Goal: Information Seeking & Learning: Learn about a topic

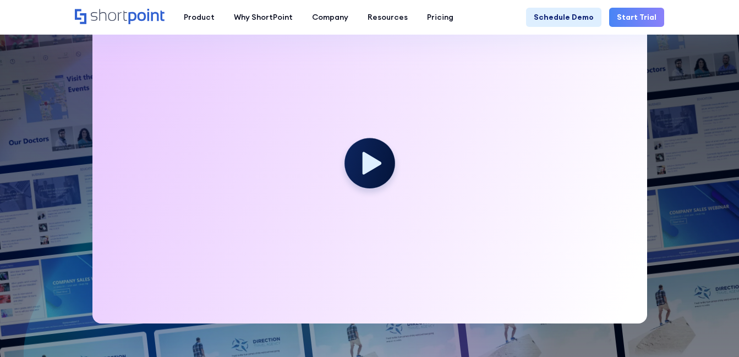
scroll to position [298, 0]
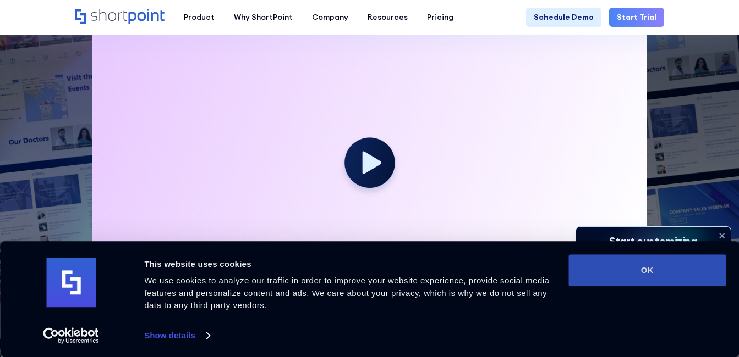
click at [623, 268] on button "OK" at bounding box center [646, 271] width 157 height 32
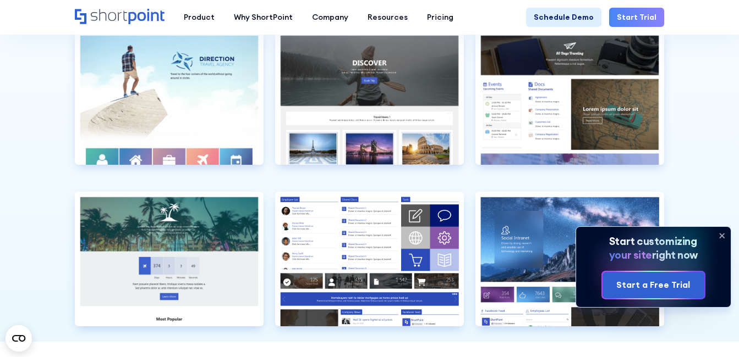
scroll to position [2511, 0]
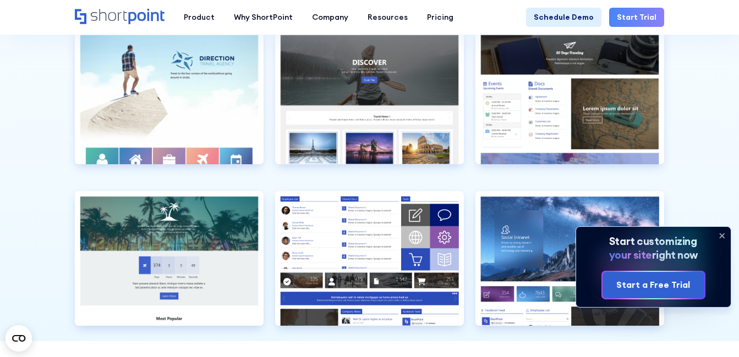
click at [722, 235] on icon at bounding box center [722, 236] width 18 height 18
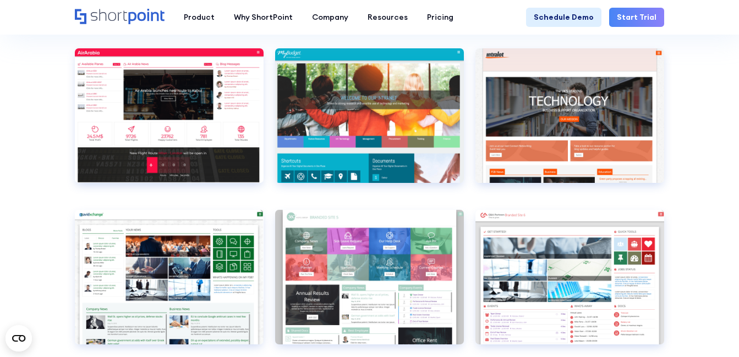
scroll to position [3049, 0]
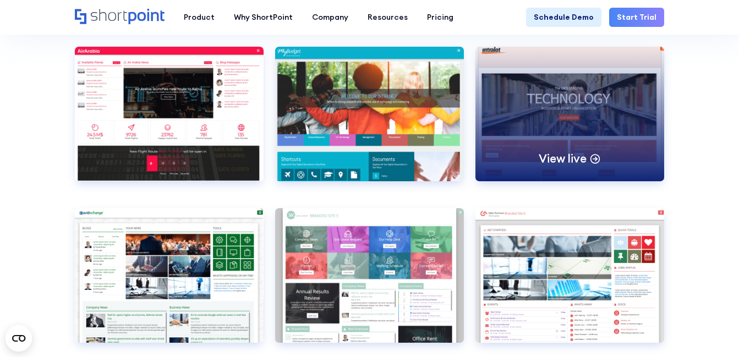
click at [543, 102] on div "View live" at bounding box center [569, 114] width 189 height 135
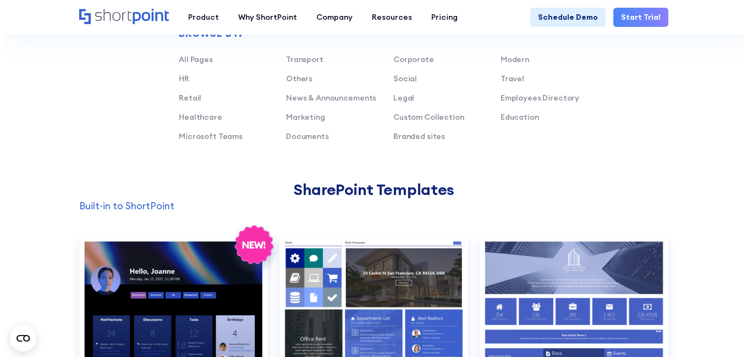
scroll to position [711, 0]
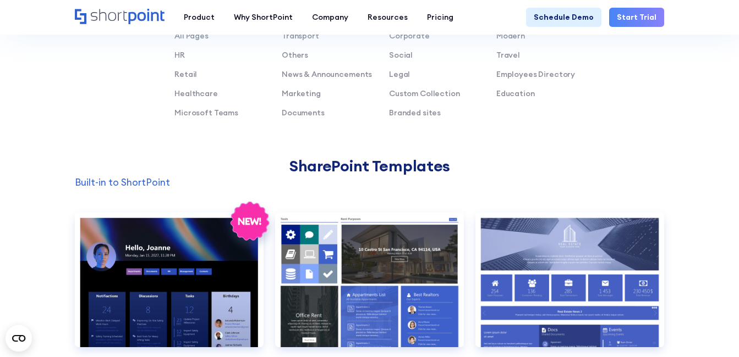
drag, startPoint x: 205, startPoint y: 307, endPoint x: 502, endPoint y: 203, distance: 314.8
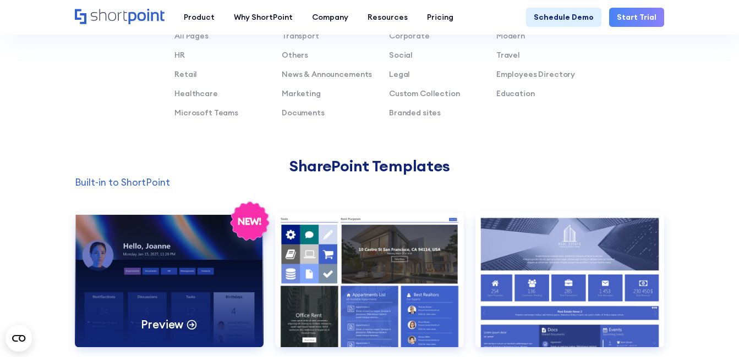
click at [159, 255] on div "Preview" at bounding box center [169, 280] width 189 height 135
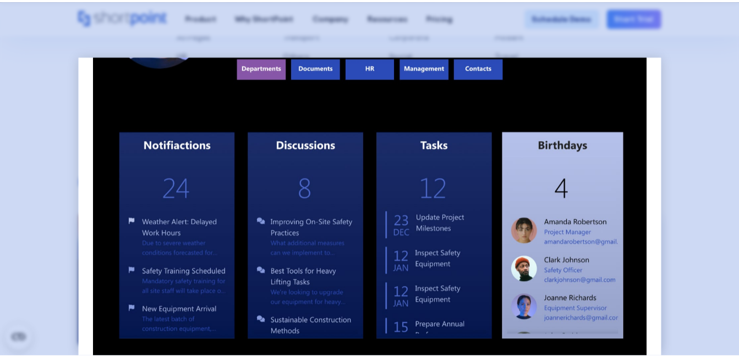
scroll to position [184, 0]
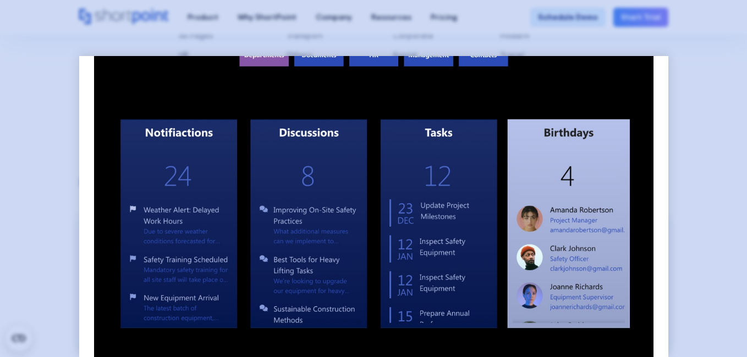
click at [719, 153] on div at bounding box center [373, 178] width 747 height 357
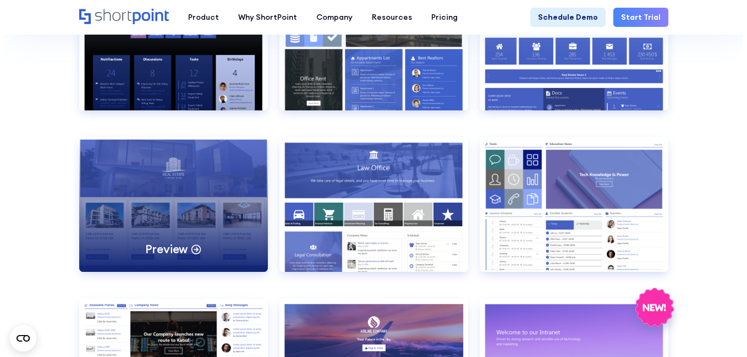
scroll to position [947, 0]
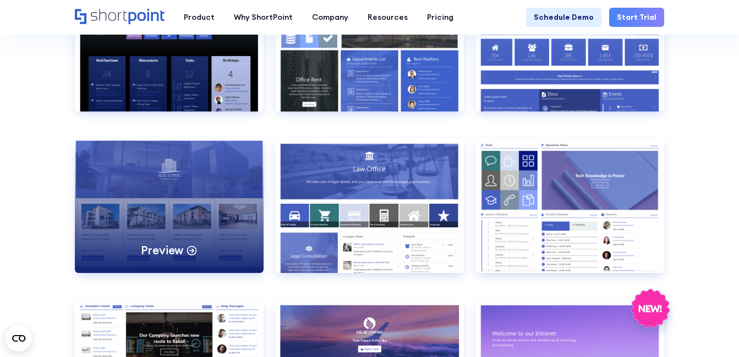
click at [169, 191] on div "Preview" at bounding box center [169, 206] width 189 height 135
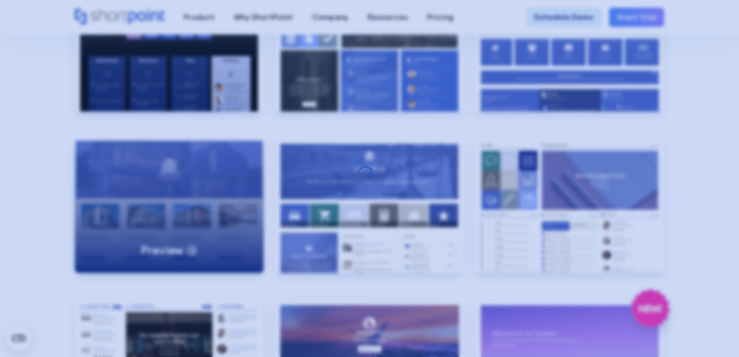
scroll to position [0, 0]
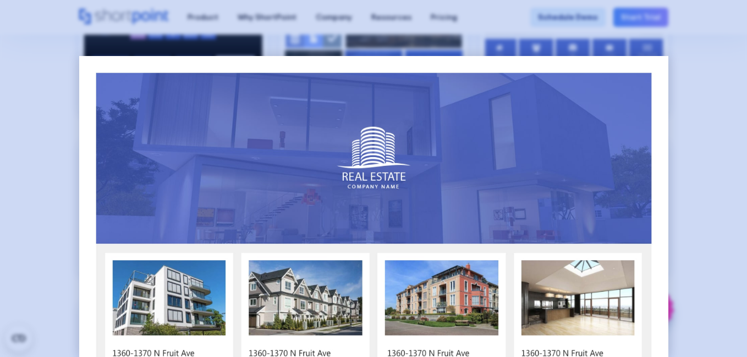
click at [678, 216] on div at bounding box center [373, 178] width 747 height 357
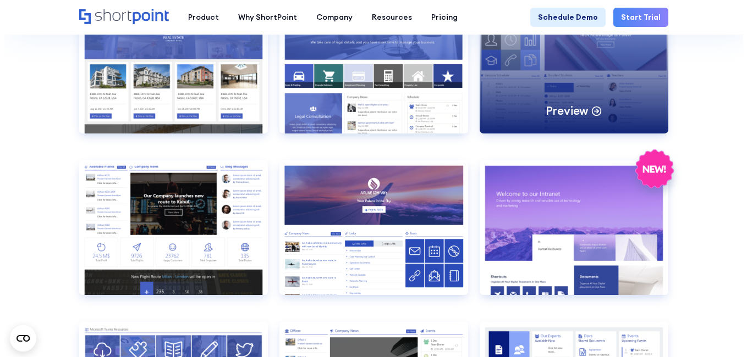
scroll to position [1096, 0]
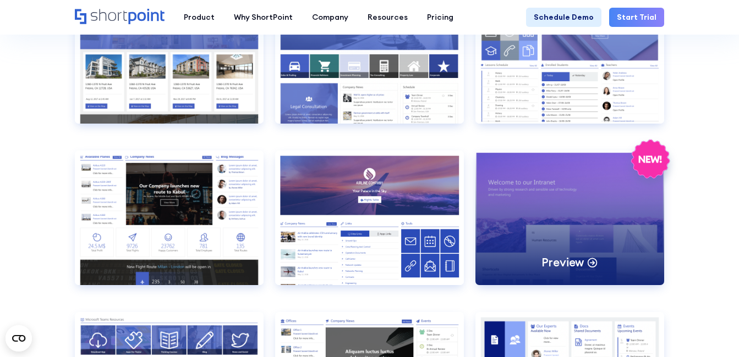
click at [558, 198] on div "Preview" at bounding box center [569, 218] width 189 height 135
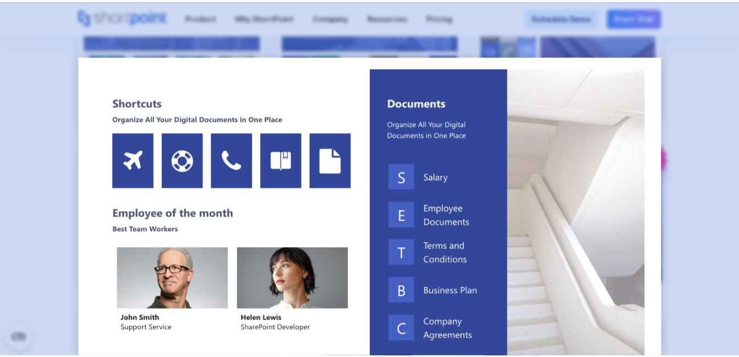
scroll to position [333, 0]
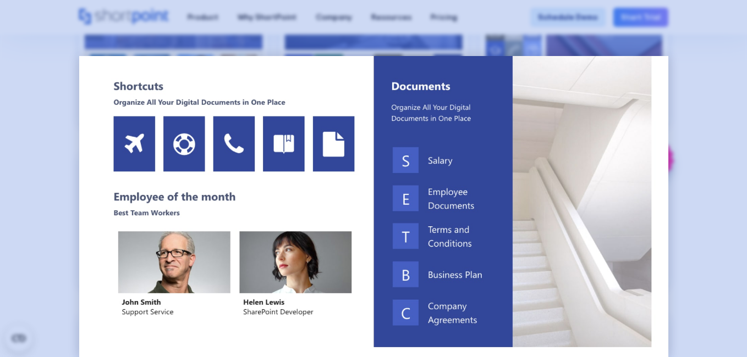
click at [712, 212] on div at bounding box center [373, 178] width 747 height 357
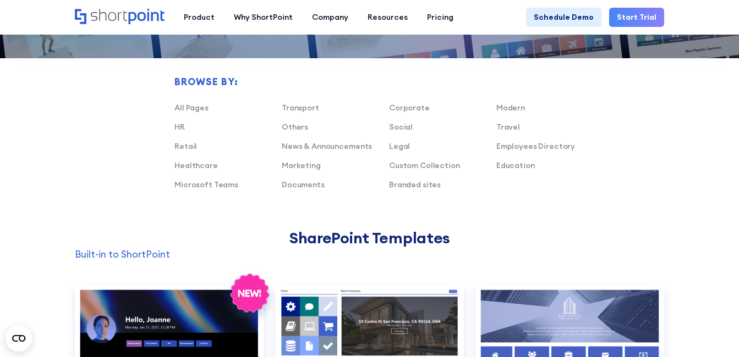
scroll to position [621, 0]
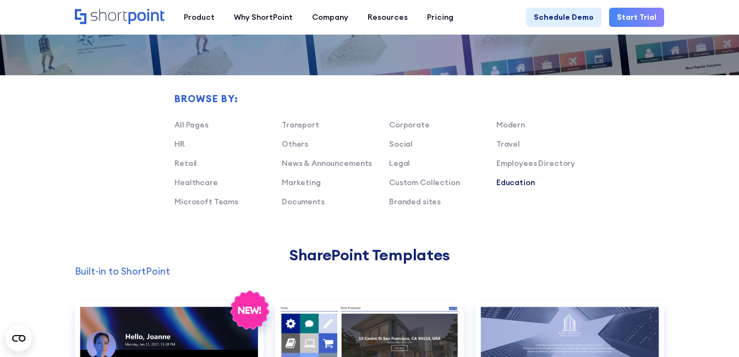
click at [509, 187] on link "Education" at bounding box center [515, 183] width 38 height 10
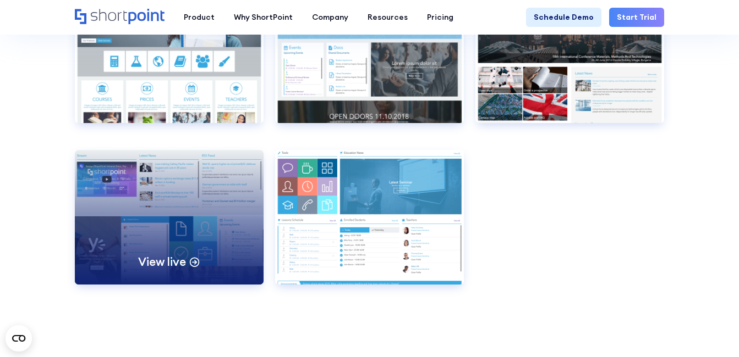
scroll to position [1025, 0]
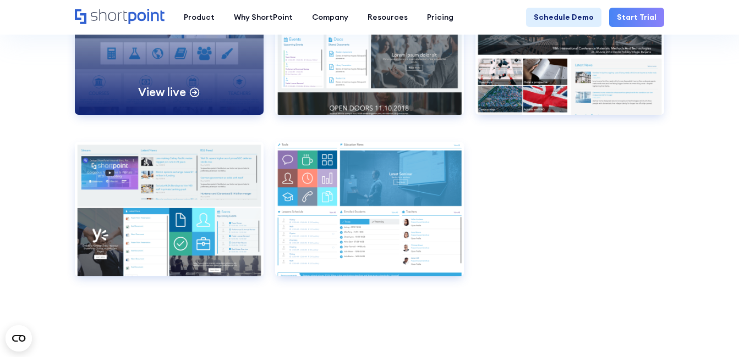
click at [196, 89] on circle at bounding box center [194, 92] width 9 height 9
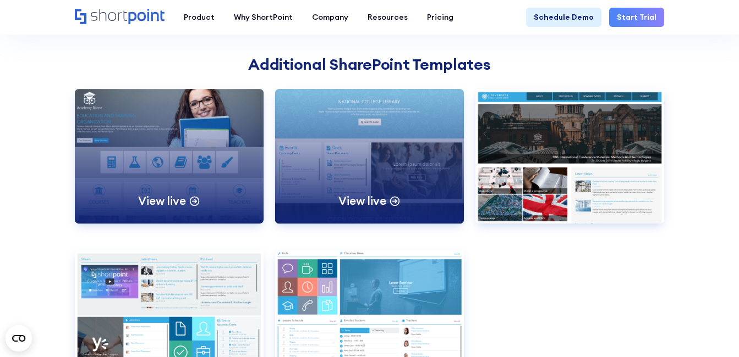
scroll to position [915, 0]
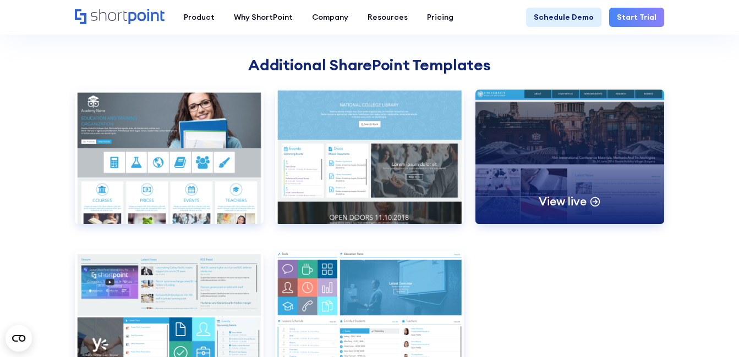
click at [575, 164] on div "View live" at bounding box center [569, 157] width 189 height 135
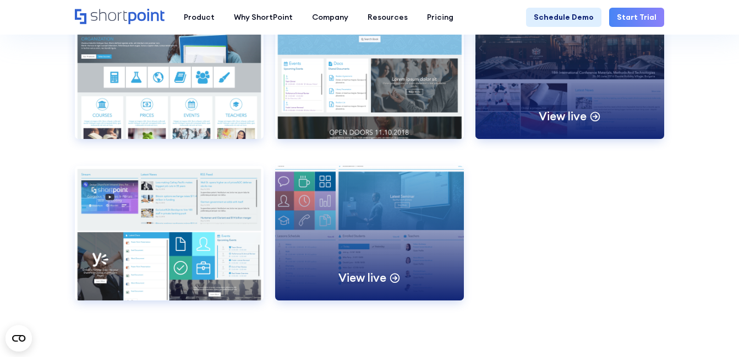
scroll to position [1002, 0]
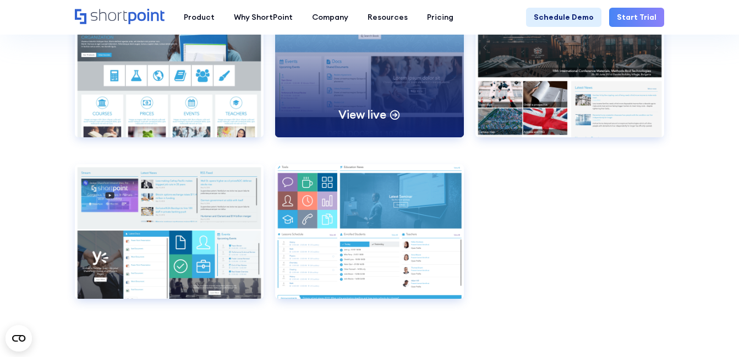
click at [351, 81] on div "View live" at bounding box center [369, 70] width 189 height 135
